Goal: Navigation & Orientation: Understand site structure

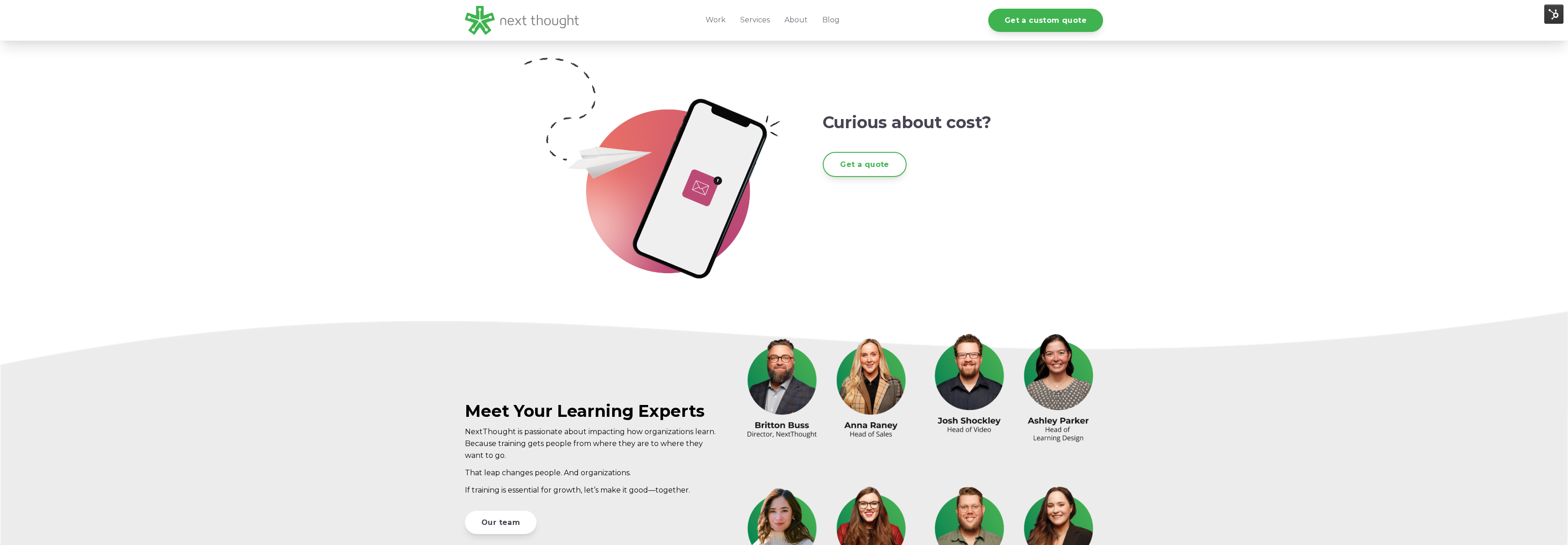
scroll to position [2343, 0]
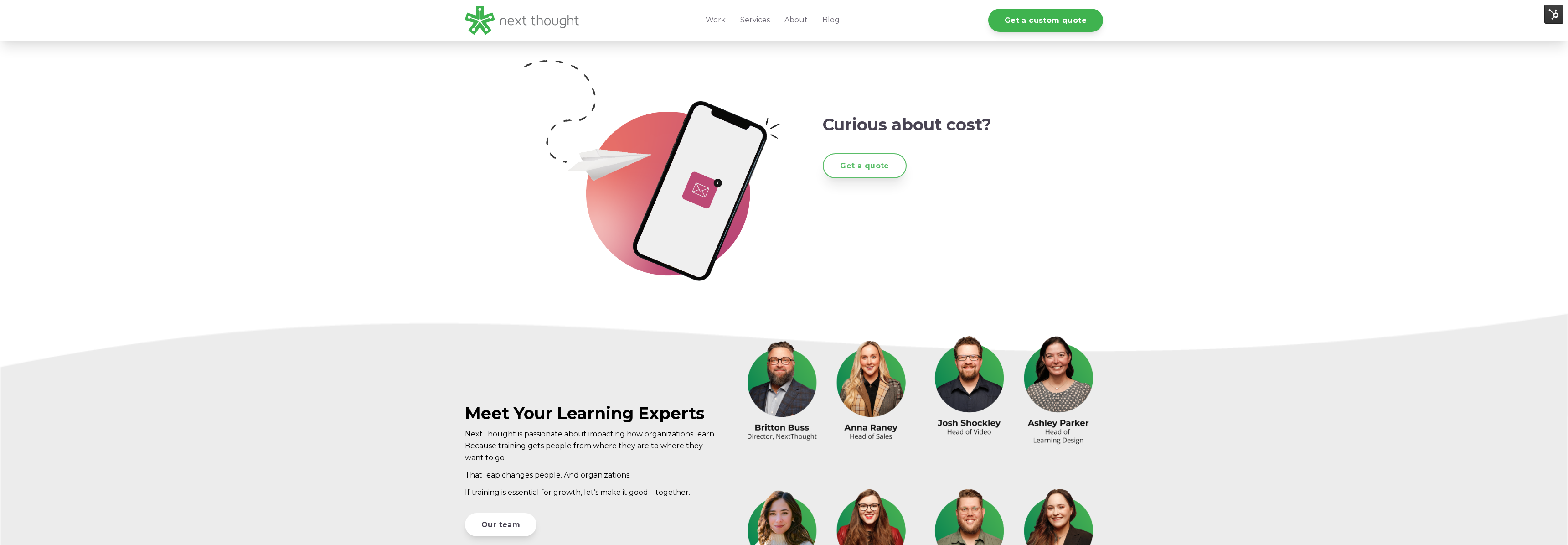
click at [876, 162] on link "Get a quote" at bounding box center [864, 166] width 83 height 25
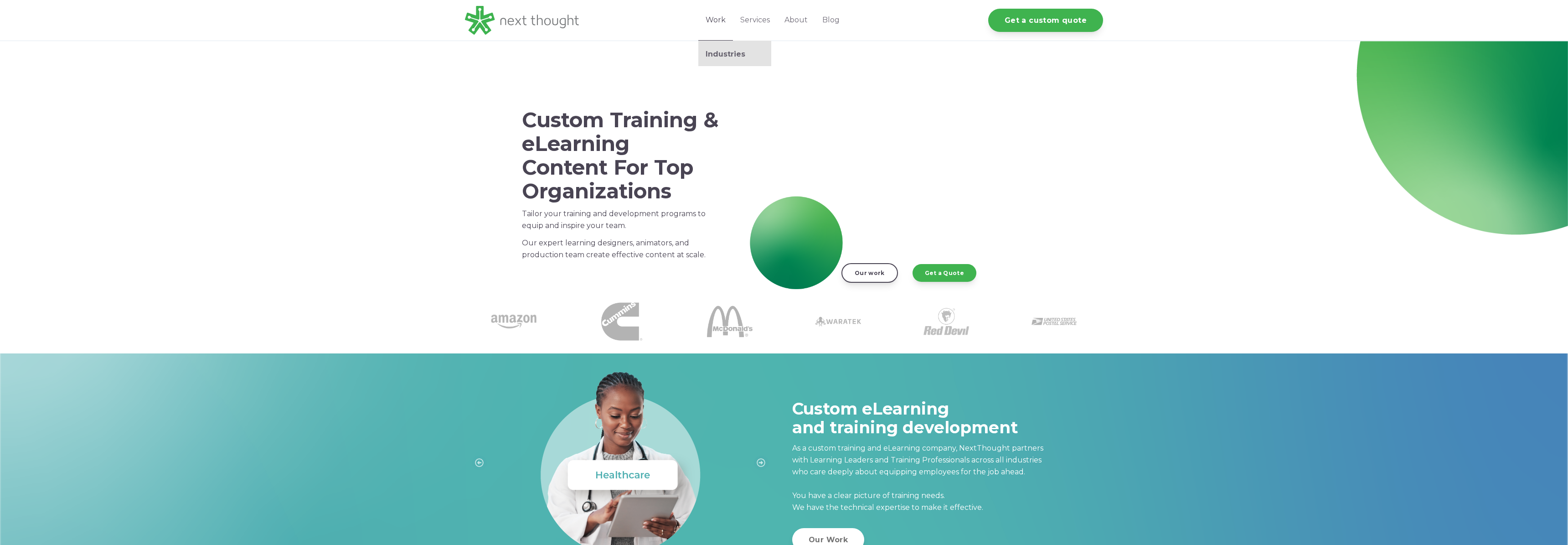
click at [719, 23] on link "Work" at bounding box center [715, 20] width 35 height 41
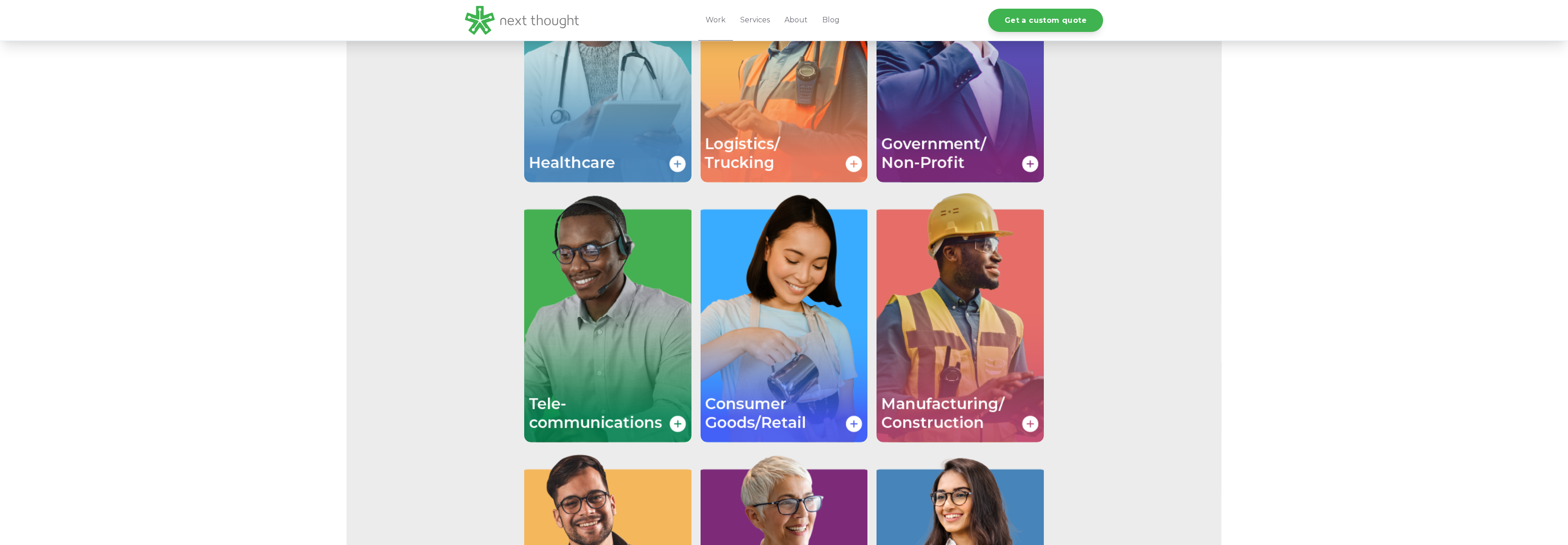
scroll to position [1552, 0]
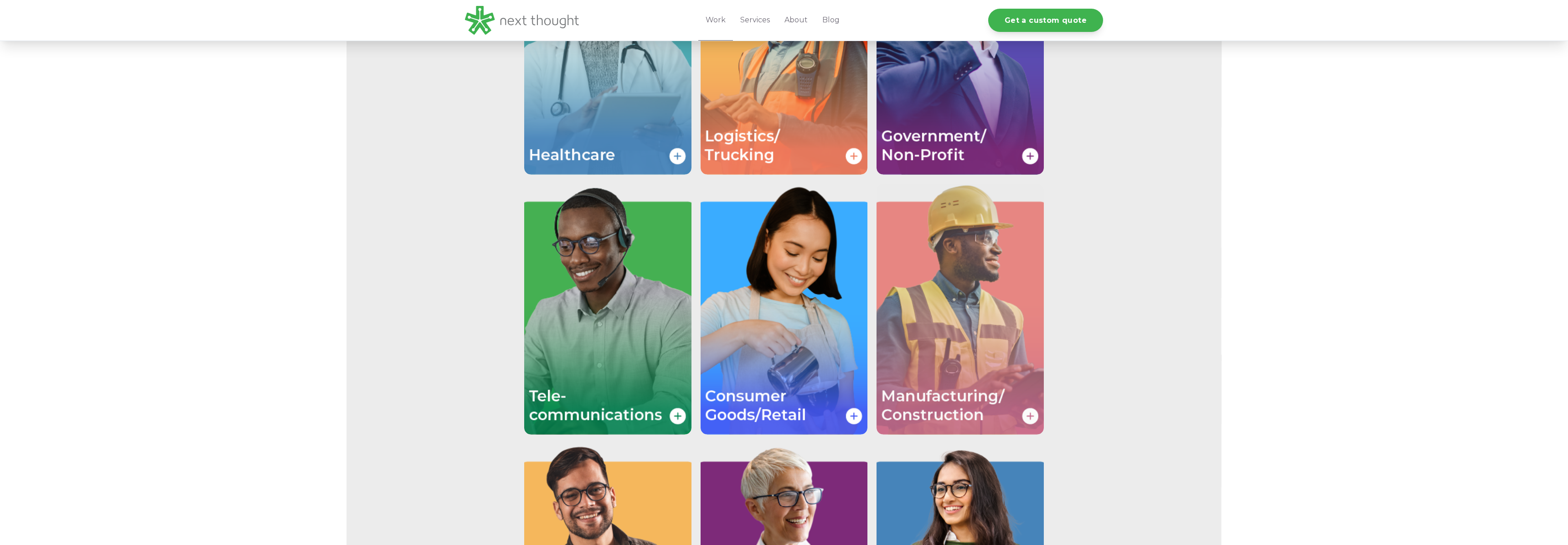
click at [1028, 420] on img "Image grid with {{ image_count }} images." at bounding box center [960, 309] width 167 height 251
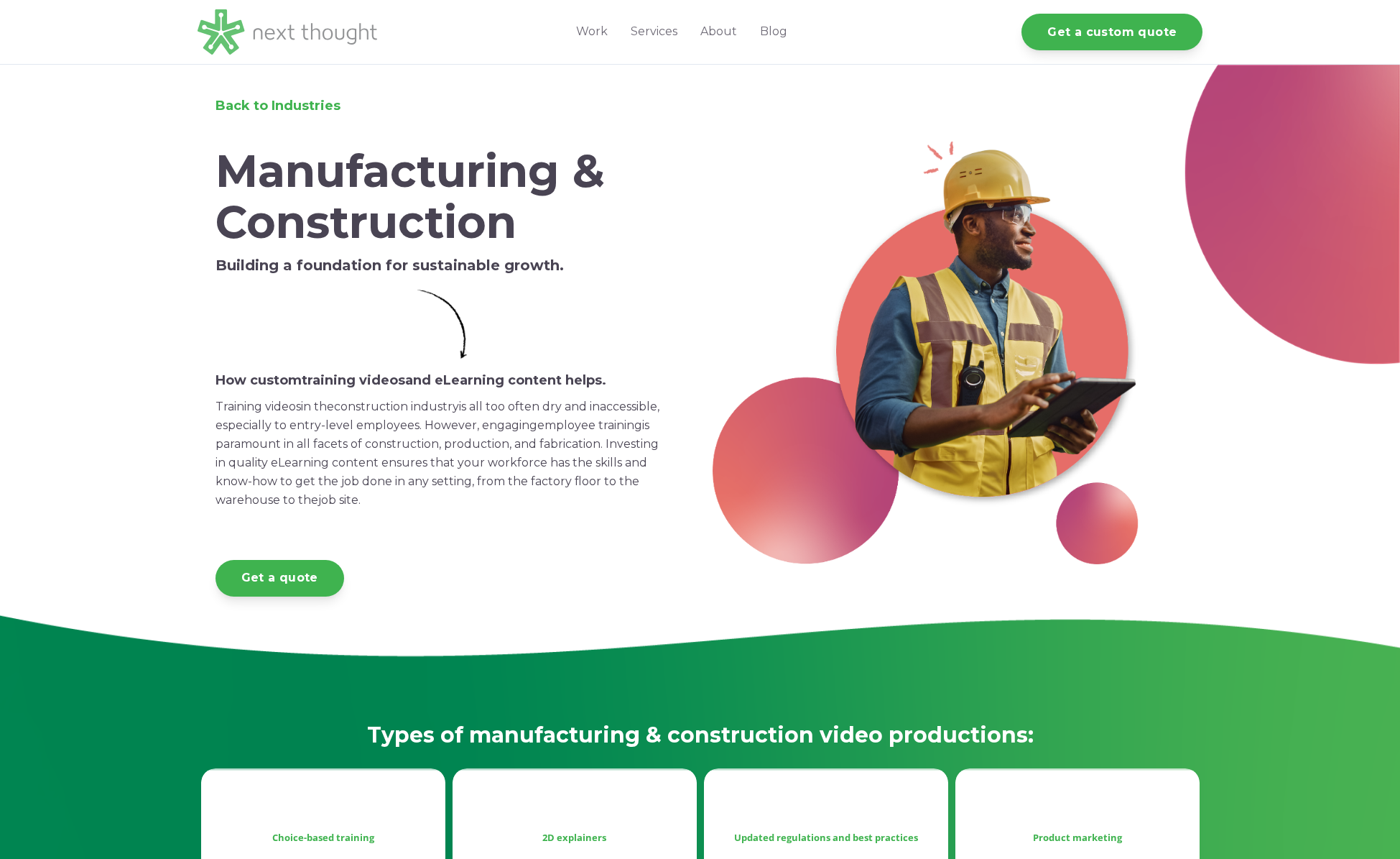
click at [337, 32] on img at bounding box center [287, 32] width 179 height 45
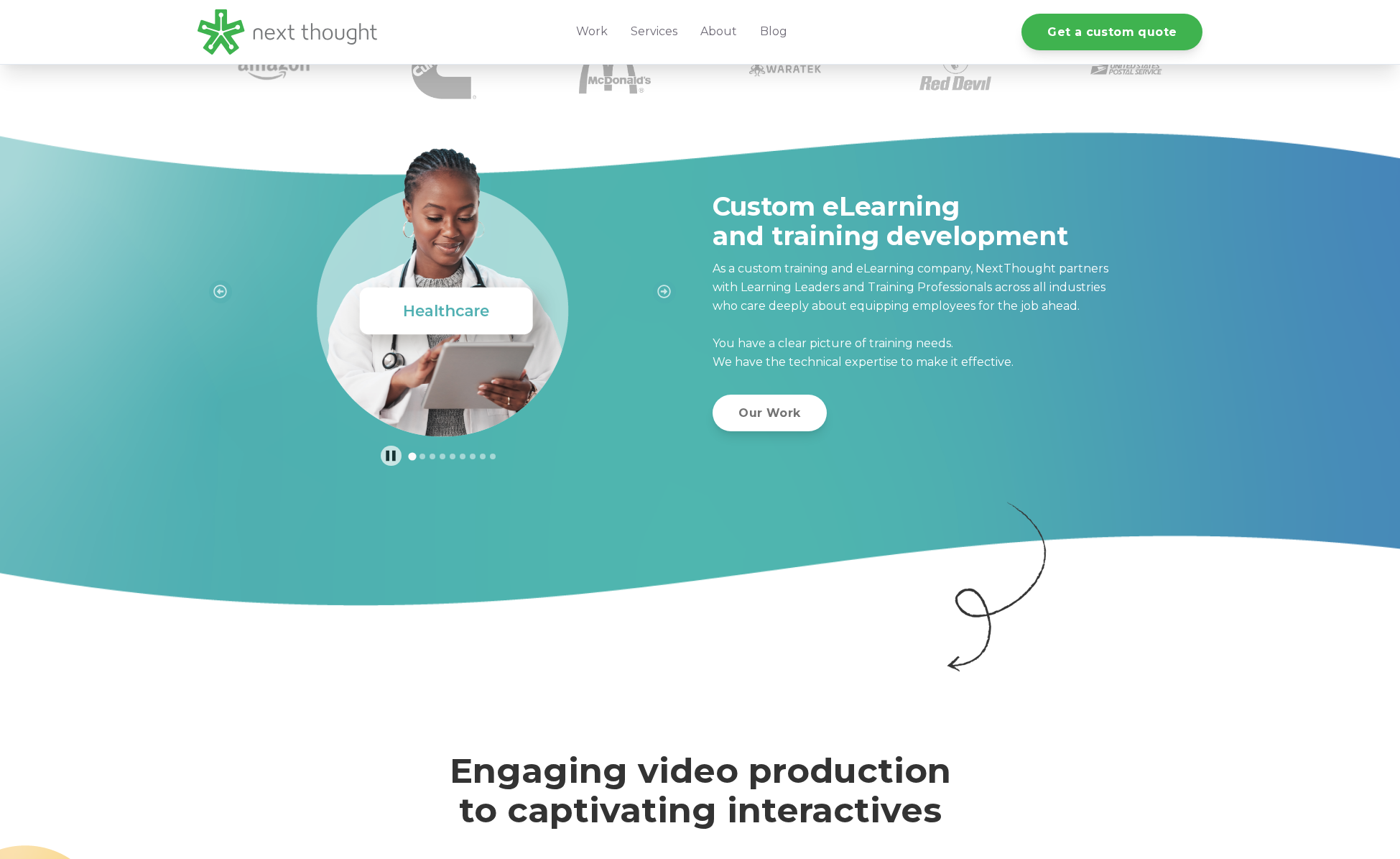
scroll to position [441, 0]
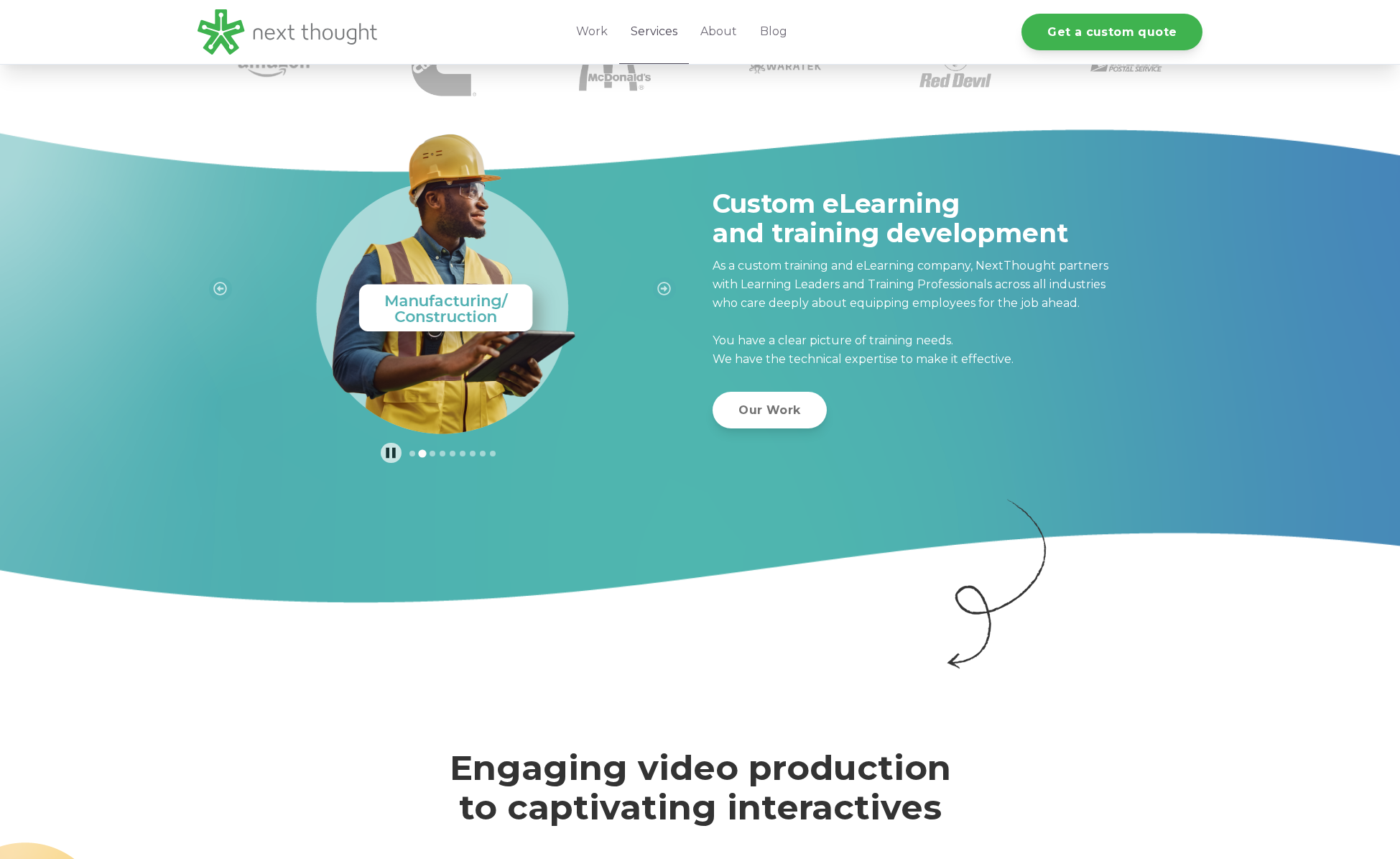
click at [662, 31] on link "Services" at bounding box center [653, 32] width 70 height 64
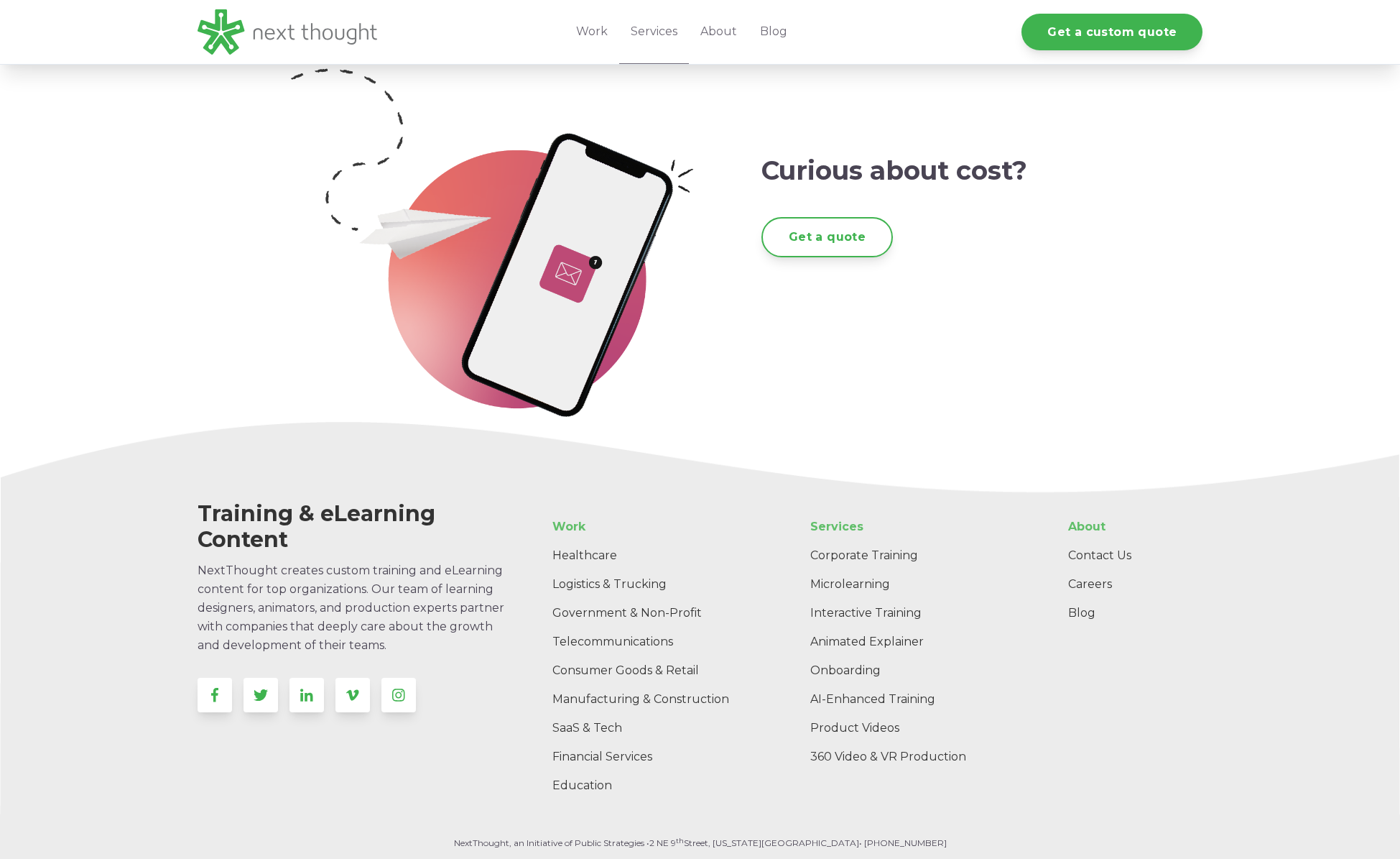
scroll to position [2646, 0]
